Goal: Transaction & Acquisition: Subscribe to service/newsletter

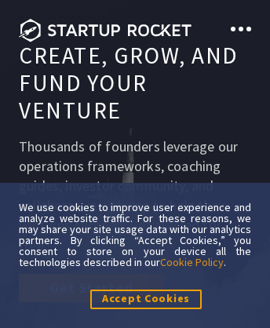
scroll to position [10461, 0]
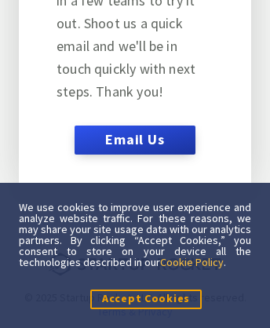
click at [193, 261] on link "Cookie Policy" at bounding box center [192, 262] width 64 height 14
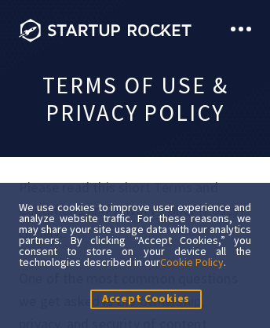
scroll to position [14052, 0]
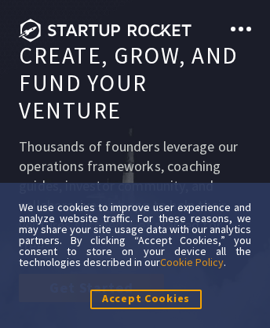
scroll to position [250, 0]
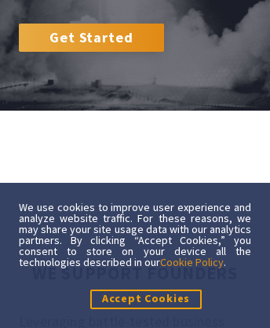
click at [91, 24] on link "Get Started" at bounding box center [91, 38] width 145 height 28
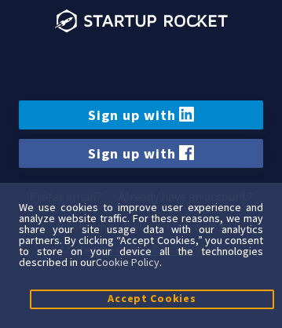
click at [140, 115] on link "Sign up with" at bounding box center [141, 114] width 244 height 29
